Goal: Find contact information: Find contact information

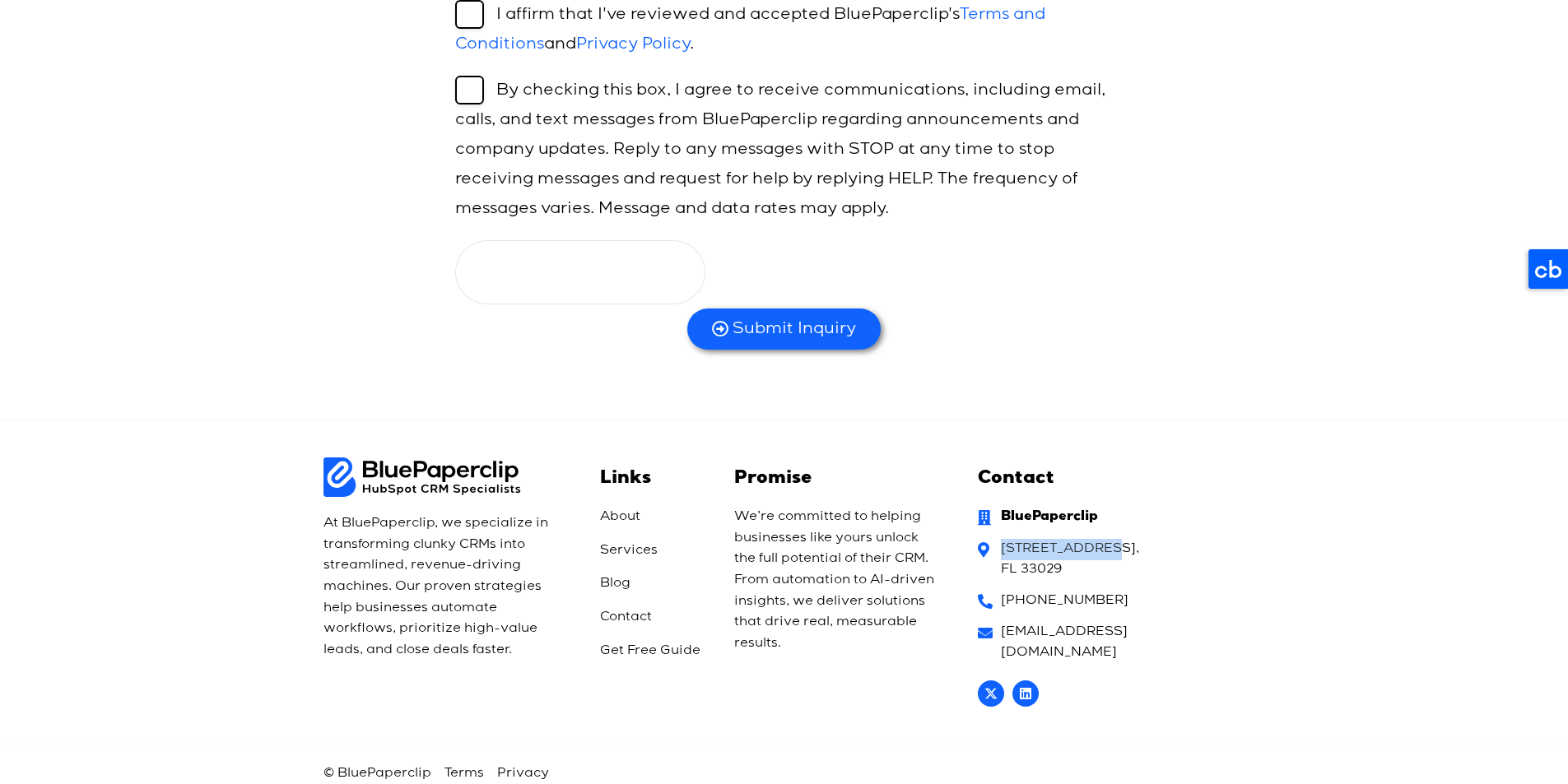
drag, startPoint x: 999, startPoint y: 552, endPoint x: 1098, endPoint y: 551, distance: 99.0
click at [1098, 551] on span "[STREET_ADDRESS]" at bounding box center [1068, 560] width 143 height 42
copy span "18511 SW 7th S"
drag, startPoint x: 1237, startPoint y: 569, endPoint x: 1155, endPoint y: 552, distance: 83.7
click at [1237, 568] on li "[STREET_ADDRESS]" at bounding box center [1109, 562] width 262 height 47
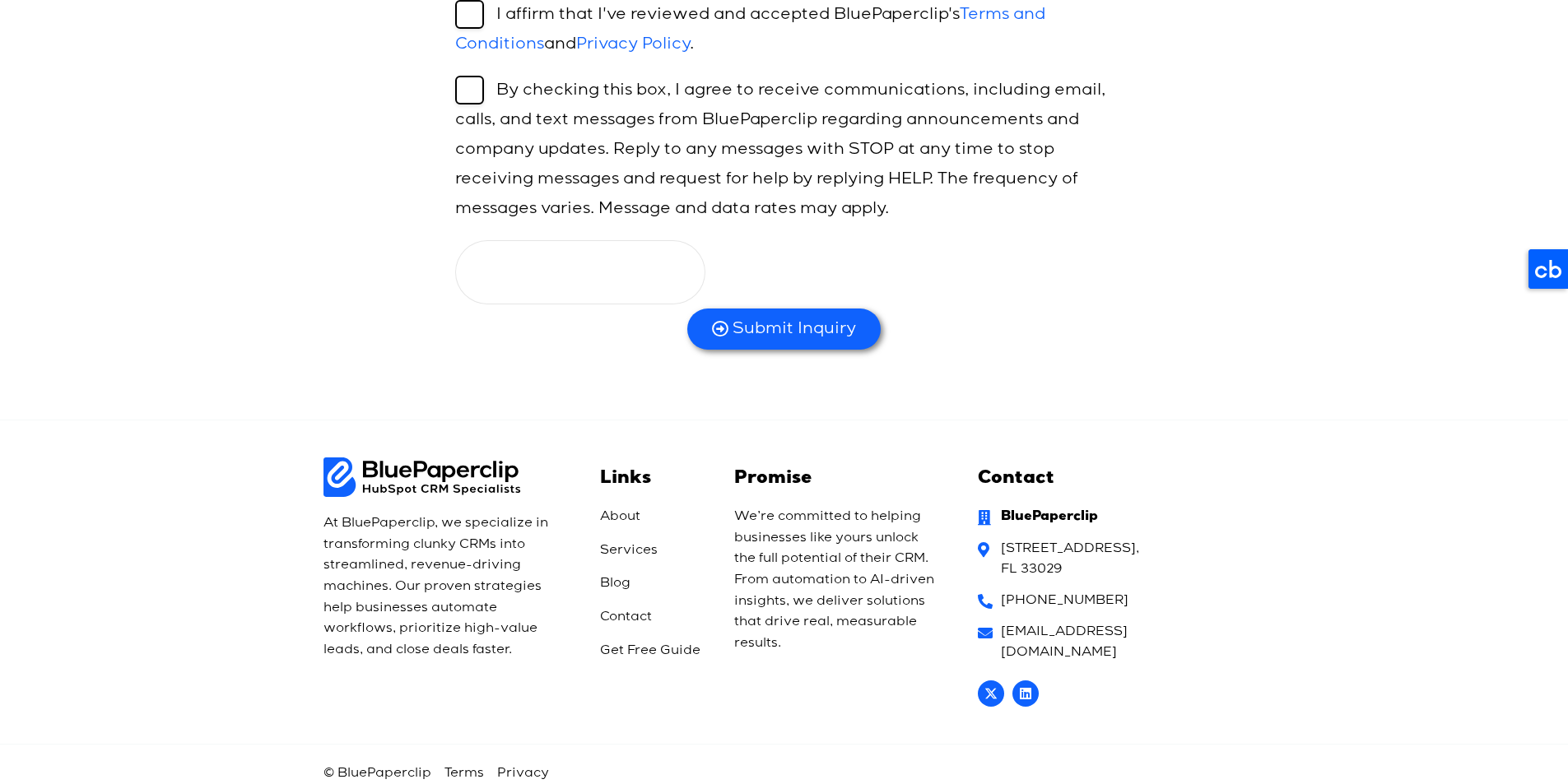
copy span "Pembroke Pines"
drag, startPoint x: 1107, startPoint y: 552, endPoint x: 1211, endPoint y: 548, distance: 104.1
click at [1139, 548] on span "[STREET_ADDRESS]" at bounding box center [1068, 560] width 143 height 42
click at [1044, 572] on span "[STREET_ADDRESS]" at bounding box center [1068, 560] width 143 height 42
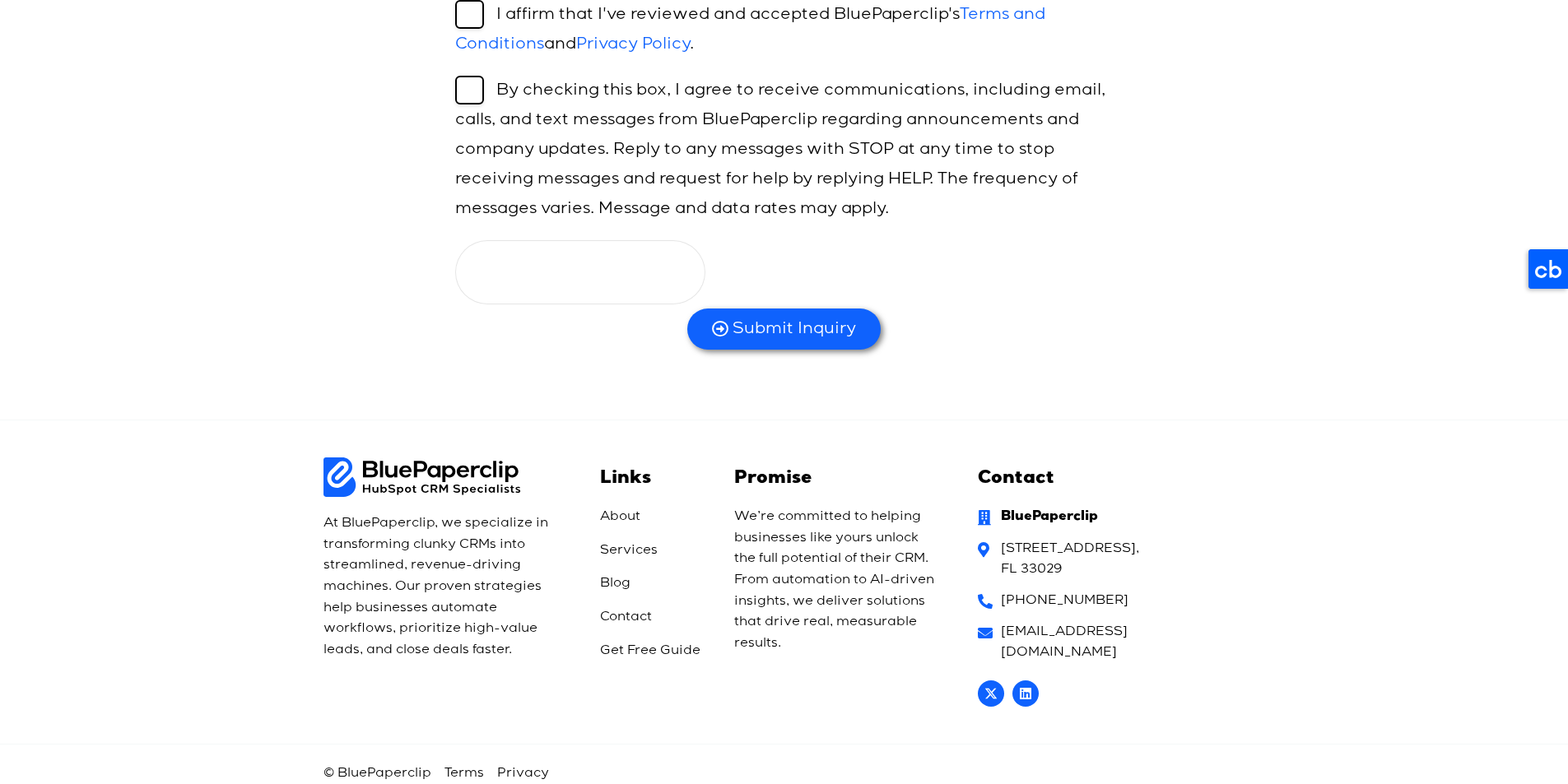
copy span "33029"
